Goal: Navigation & Orientation: Find specific page/section

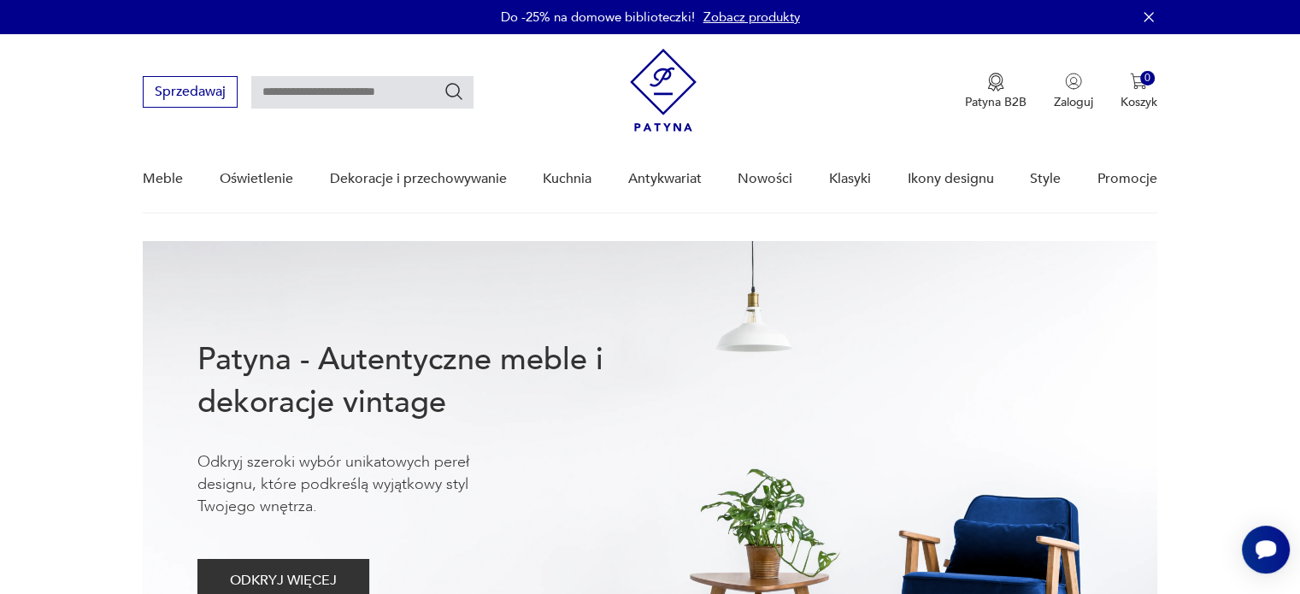
drag, startPoint x: 0, startPoint y: 0, endPoint x: 28, endPoint y: 353, distance: 354.0
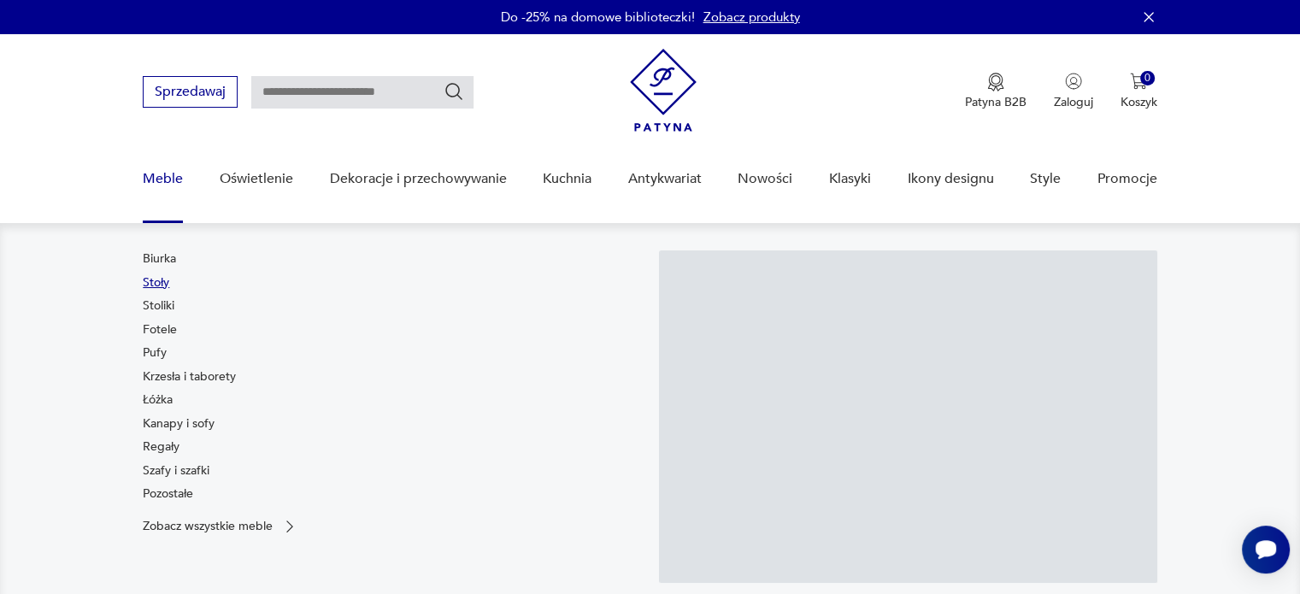
click at [153, 283] on link "Stoły" at bounding box center [156, 282] width 26 height 17
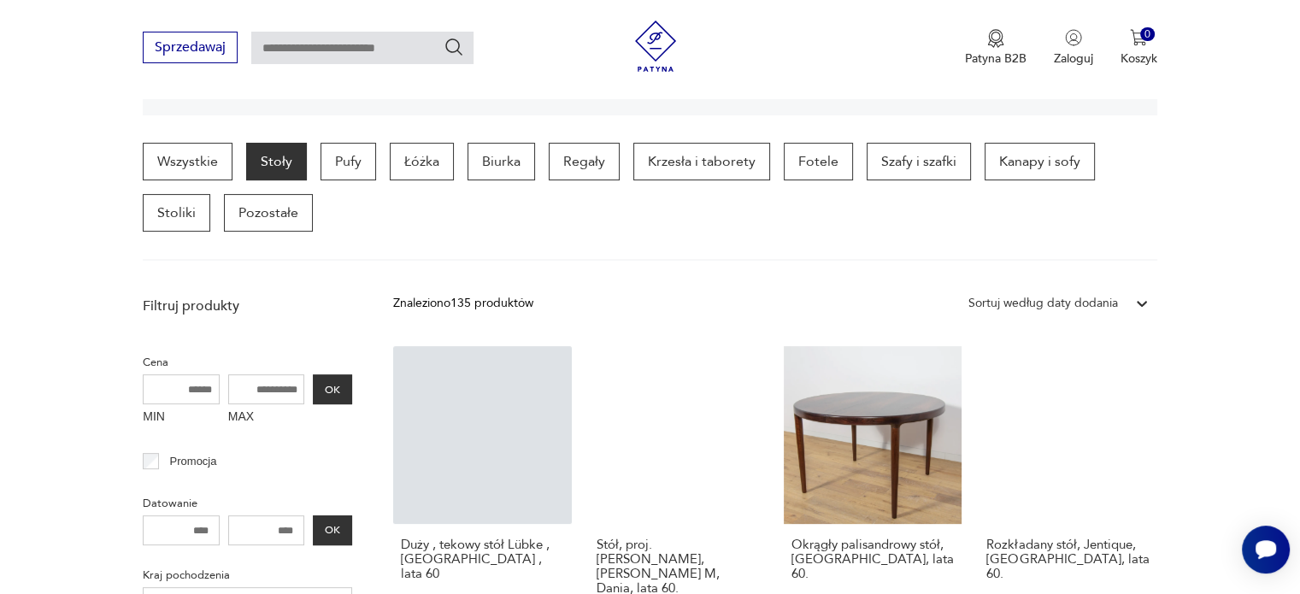
scroll to position [537, 0]
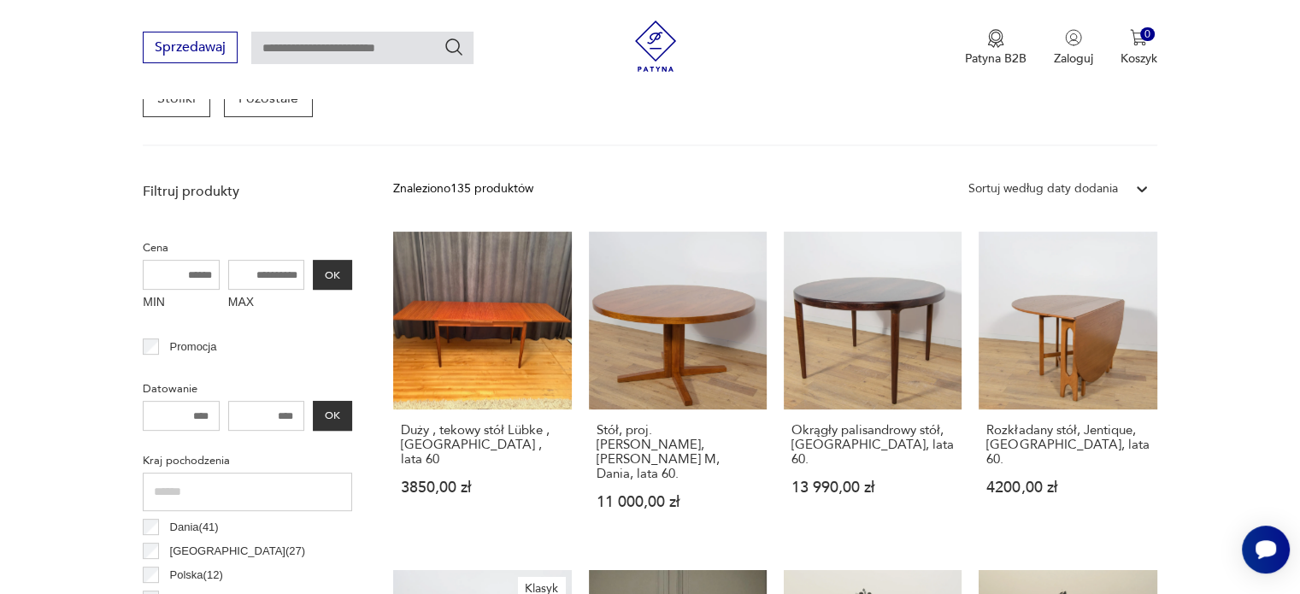
click at [1022, 187] on div "Sortuj według daty dodania" at bounding box center [1043, 188] width 150 height 19
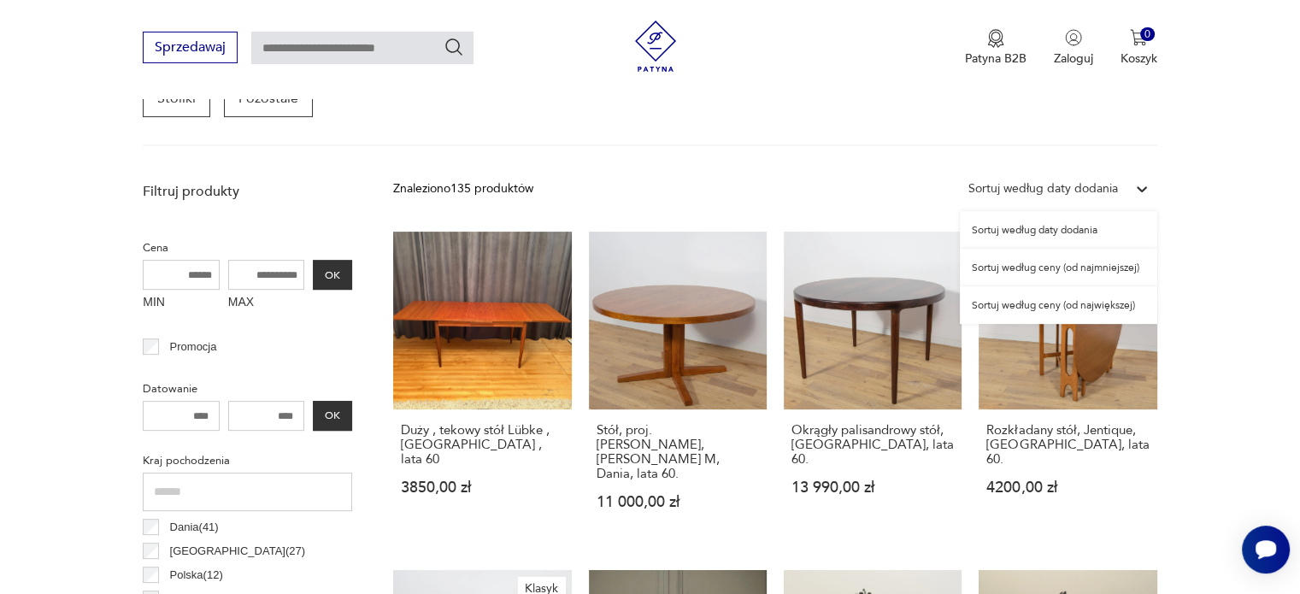
click at [1036, 270] on div "Sortuj według ceny (od najmniejszej)" at bounding box center [1058, 268] width 197 height 38
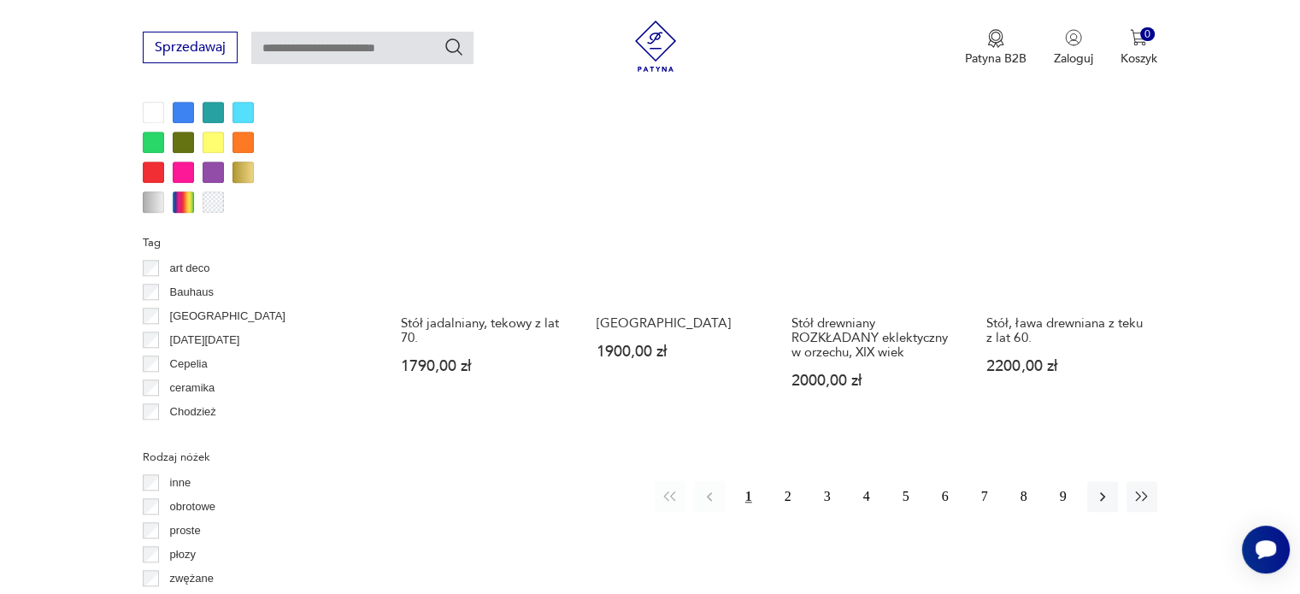
scroll to position [1649, 0]
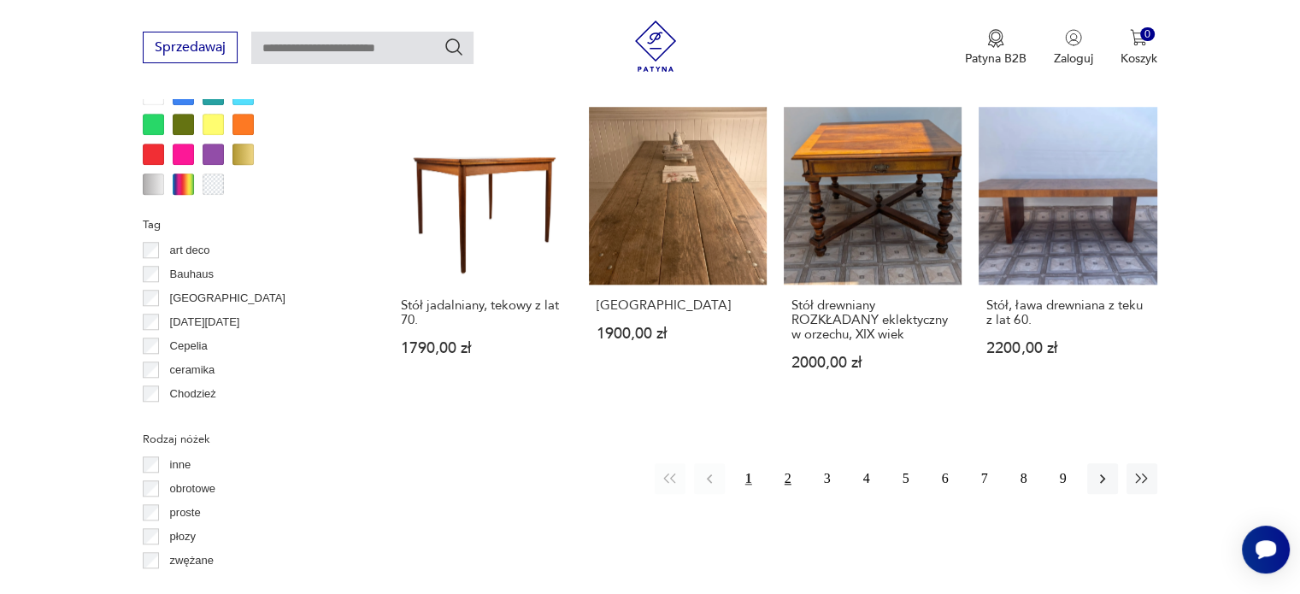
click at [783, 466] on button "2" at bounding box center [787, 478] width 31 height 31
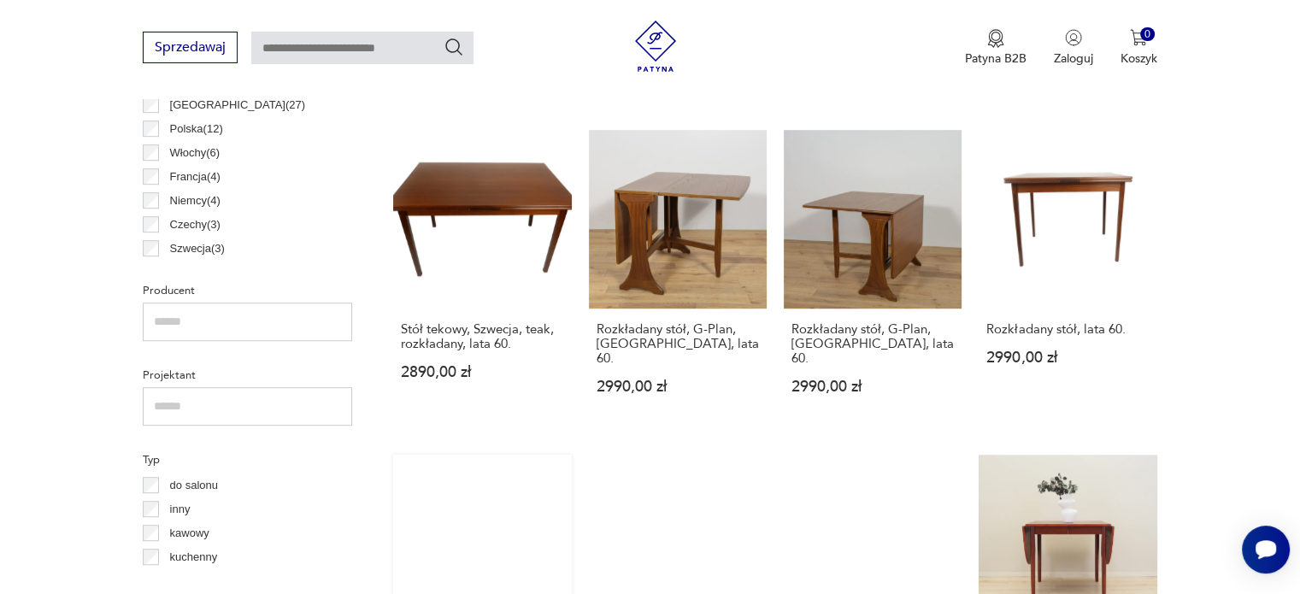
scroll to position [1142, 0]
